Goal: Check status: Check status

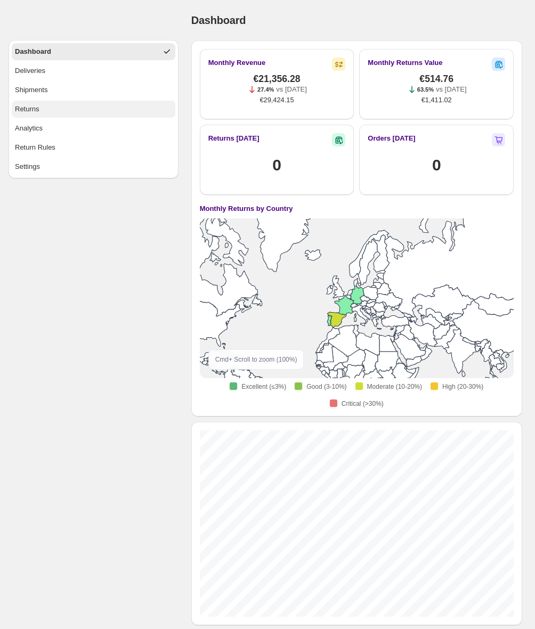
click at [69, 109] on button "Returns" at bounding box center [94, 109] width 164 height 17
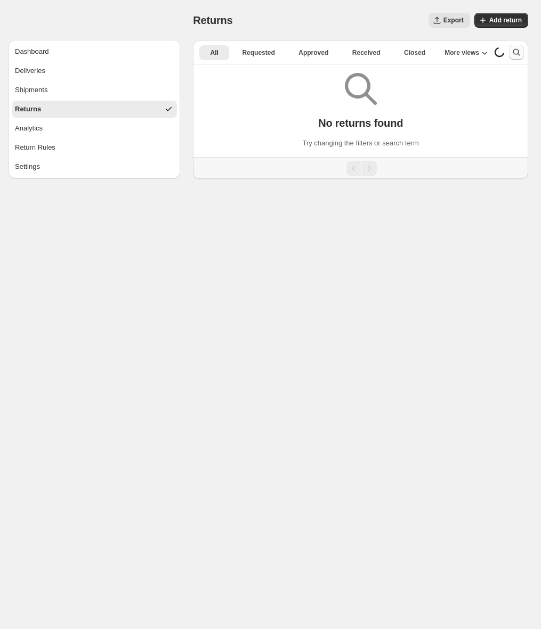
click at [515, 52] on icon "Search and filter results" at bounding box center [516, 52] width 11 height 11
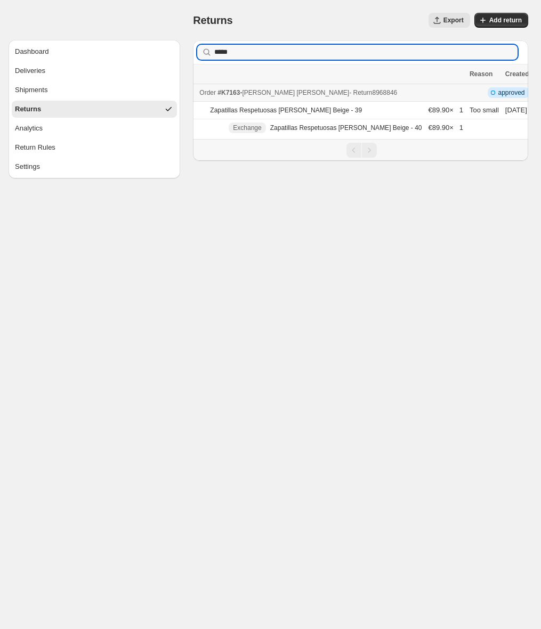
type input "*****"
click at [368, 95] on div "Order #K7163 - [PERSON_NAME] [PERSON_NAME] - Return 8968846" at bounding box center [331, 92] width 264 height 11
